Goal: Information Seeking & Learning: Learn about a topic

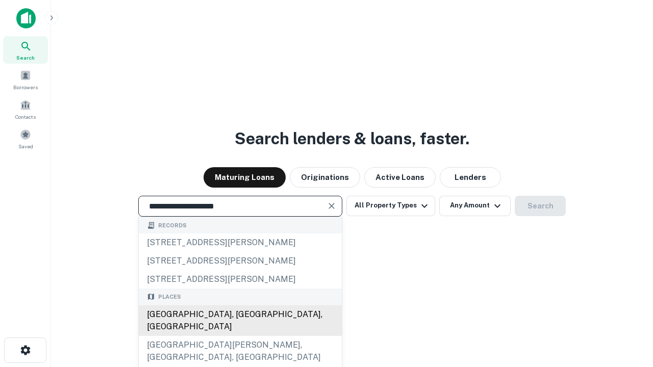
click at [240, 336] on div "[GEOGRAPHIC_DATA], [GEOGRAPHIC_DATA], [GEOGRAPHIC_DATA]" at bounding box center [240, 320] width 203 height 31
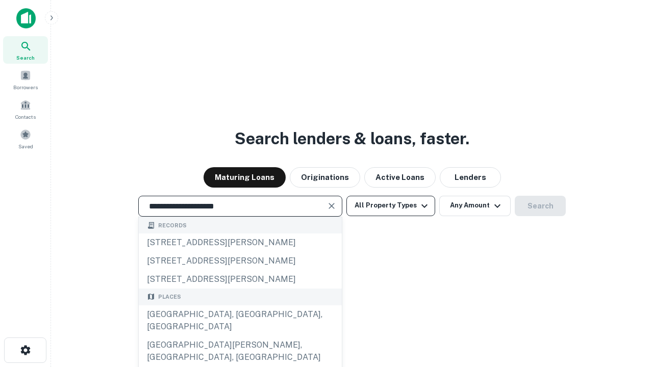
type input "**********"
click at [391, 205] on button "All Property Types" at bounding box center [390, 206] width 89 height 20
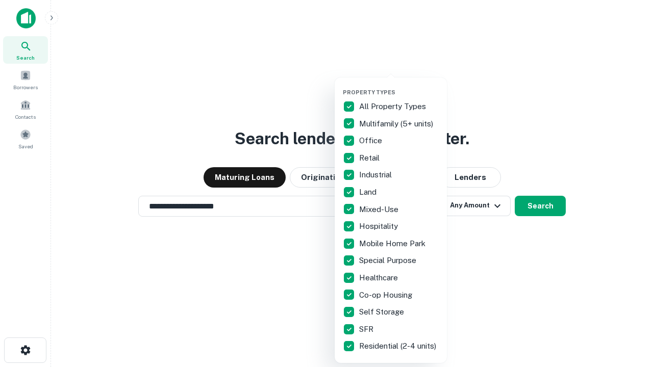
click at [399, 86] on button "button" at bounding box center [399, 86] width 112 height 1
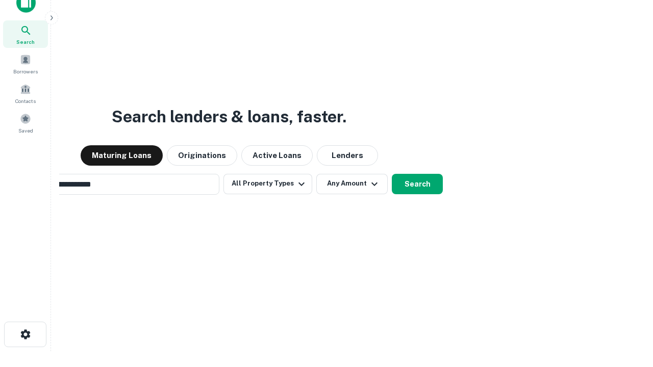
scroll to position [16, 0]
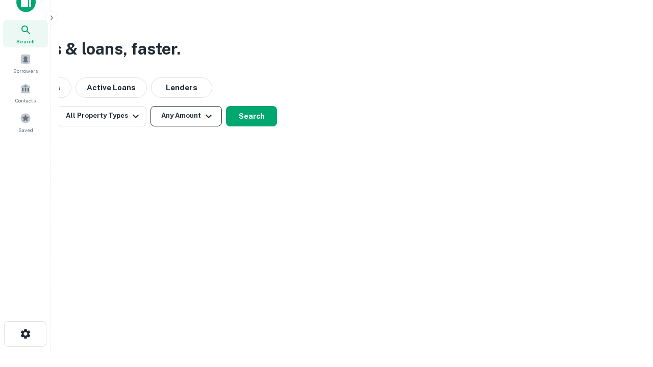
click at [186, 116] on button "Any Amount" at bounding box center [185, 116] width 71 height 20
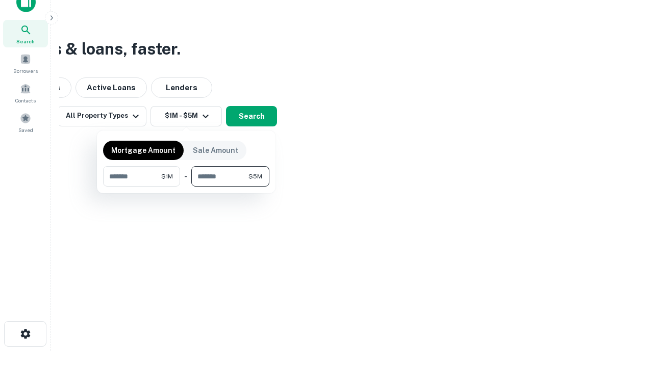
type input "*******"
click at [186, 187] on button "button" at bounding box center [186, 187] width 166 height 1
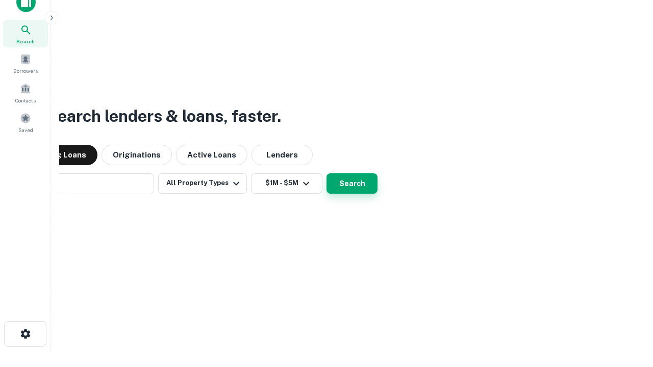
click at [326, 173] on button "Search" at bounding box center [351, 183] width 51 height 20
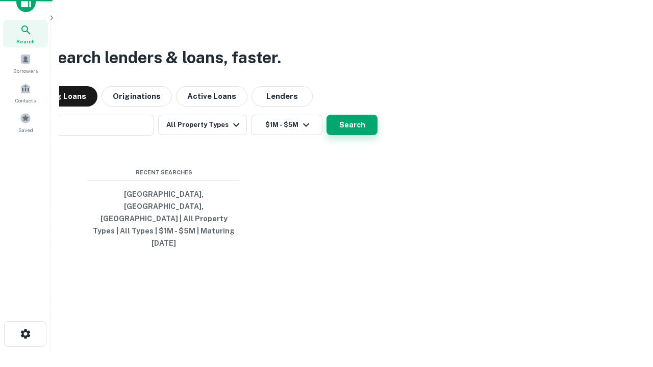
scroll to position [27, 289]
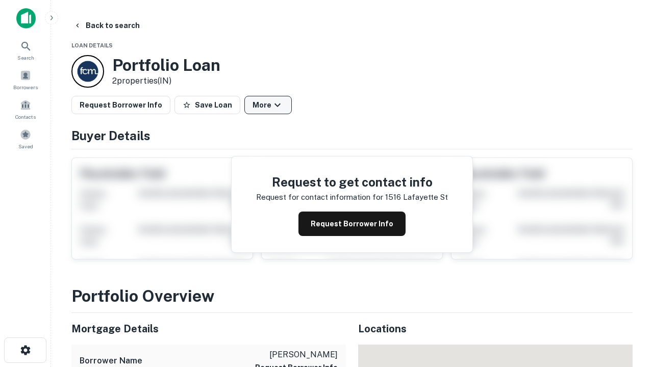
click at [268, 105] on button "More" at bounding box center [267, 105] width 47 height 18
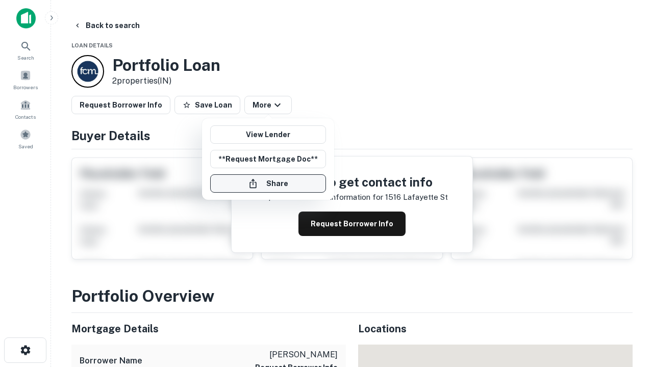
click at [268, 184] on button "Share" at bounding box center [268, 183] width 116 height 18
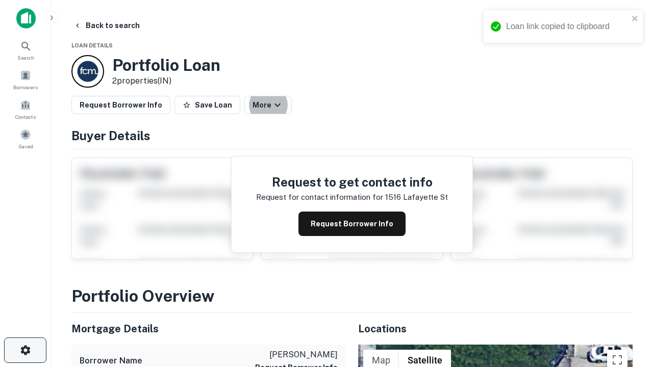
click at [25, 350] on icon "button" at bounding box center [25, 350] width 12 height 12
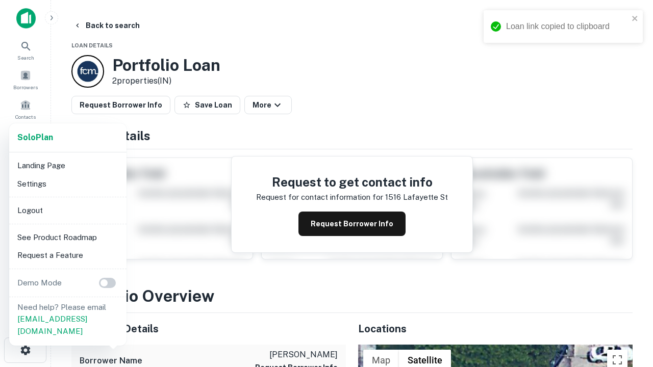
click at [67, 210] on li "Logout" at bounding box center [67, 210] width 109 height 18
